Goal: Task Accomplishment & Management: Use online tool/utility

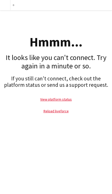
click at [65, 97] on link "View platform status" at bounding box center [56, 99] width 32 height 5
click at [56, 109] on link "Reload liveforce" at bounding box center [56, 111] width 25 height 5
click at [57, 112] on link "Reload liveforce" at bounding box center [56, 111] width 25 height 5
click at [59, 111] on link "Reload liveforce" at bounding box center [56, 111] width 25 height 5
